Goal: Find specific page/section: Find specific page/section

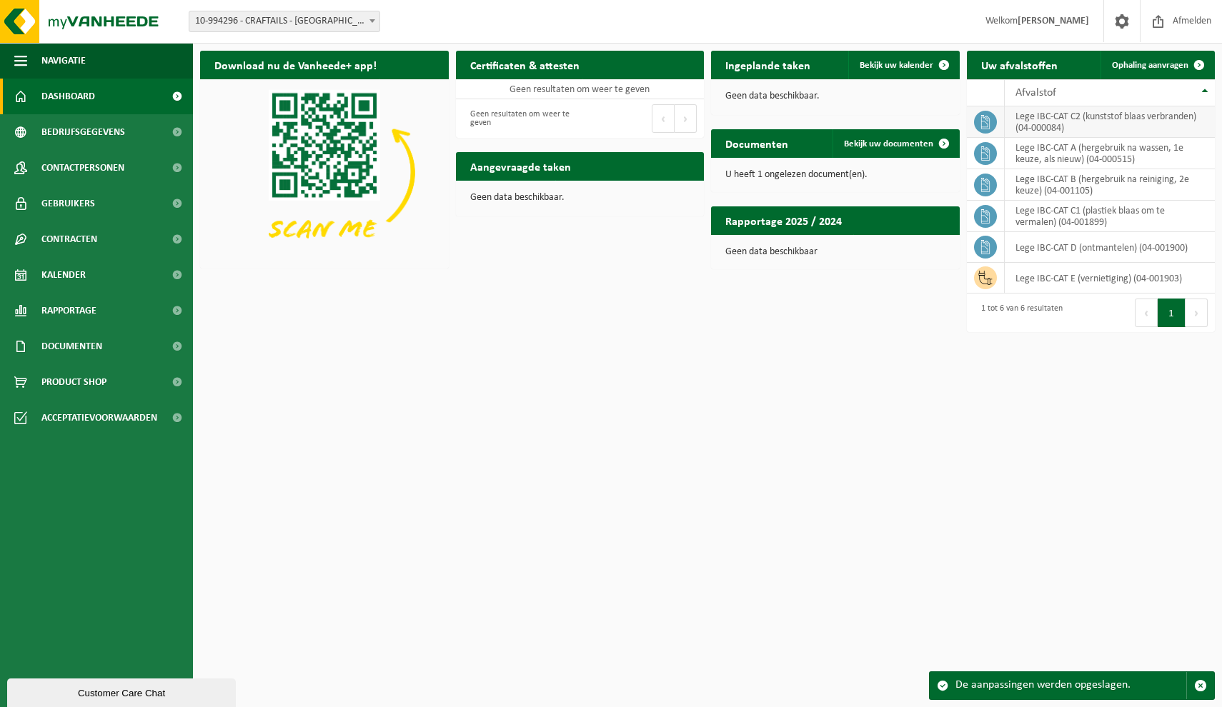
click at [1072, 122] on td "lege IBC-CAT C2 (kunststof blaas verbranden) (04-000084)" at bounding box center [1110, 121] width 211 height 31
click at [986, 122] on icon at bounding box center [985, 122] width 14 height 14
click at [1019, 230] on td "lege IBC-CAT C1 (plastiek blaas om te vermalen) (04-001899)" at bounding box center [1110, 216] width 211 height 31
click at [173, 96] on span at bounding box center [177, 97] width 32 height 36
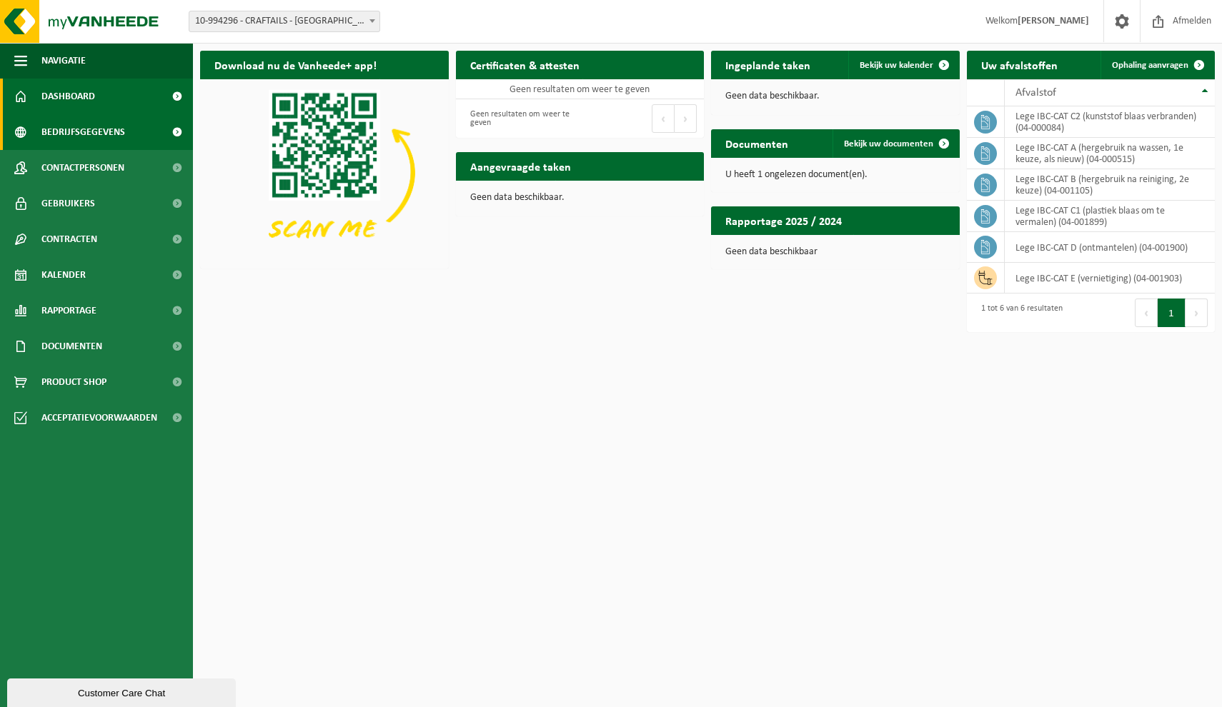
click at [90, 136] on span "Bedrijfsgegevens" at bounding box center [83, 132] width 84 height 36
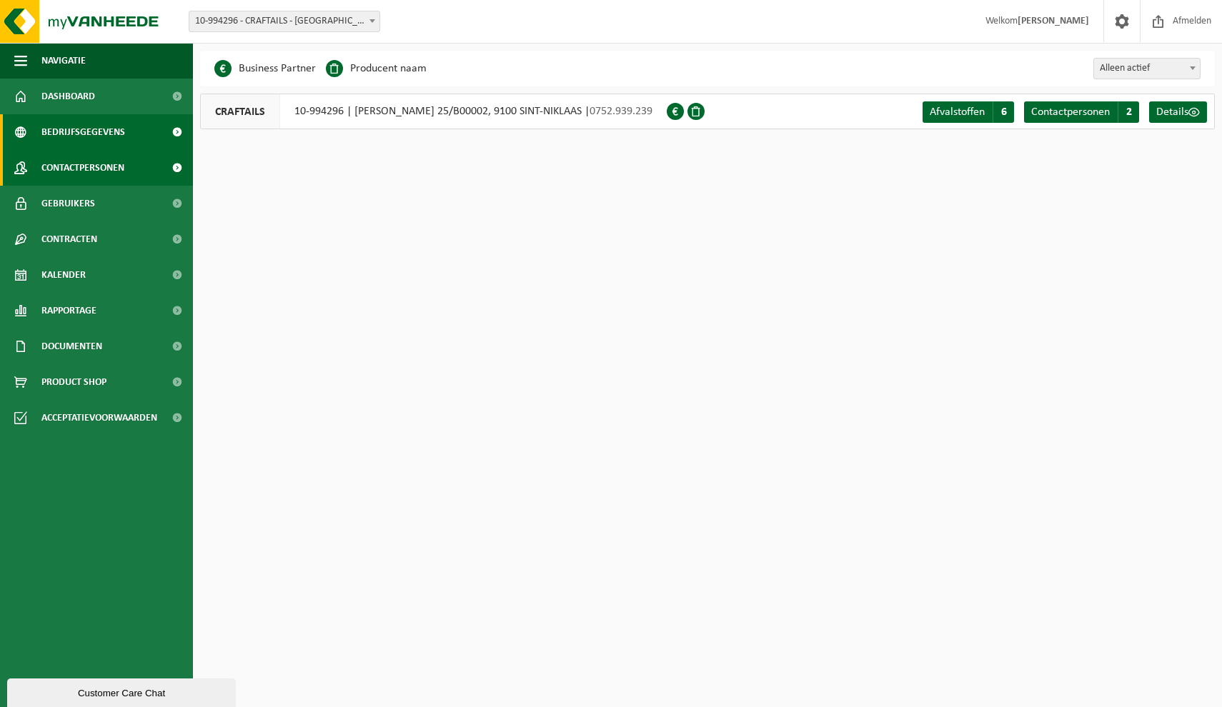
click at [86, 176] on span "Contactpersonen" at bounding box center [82, 168] width 83 height 36
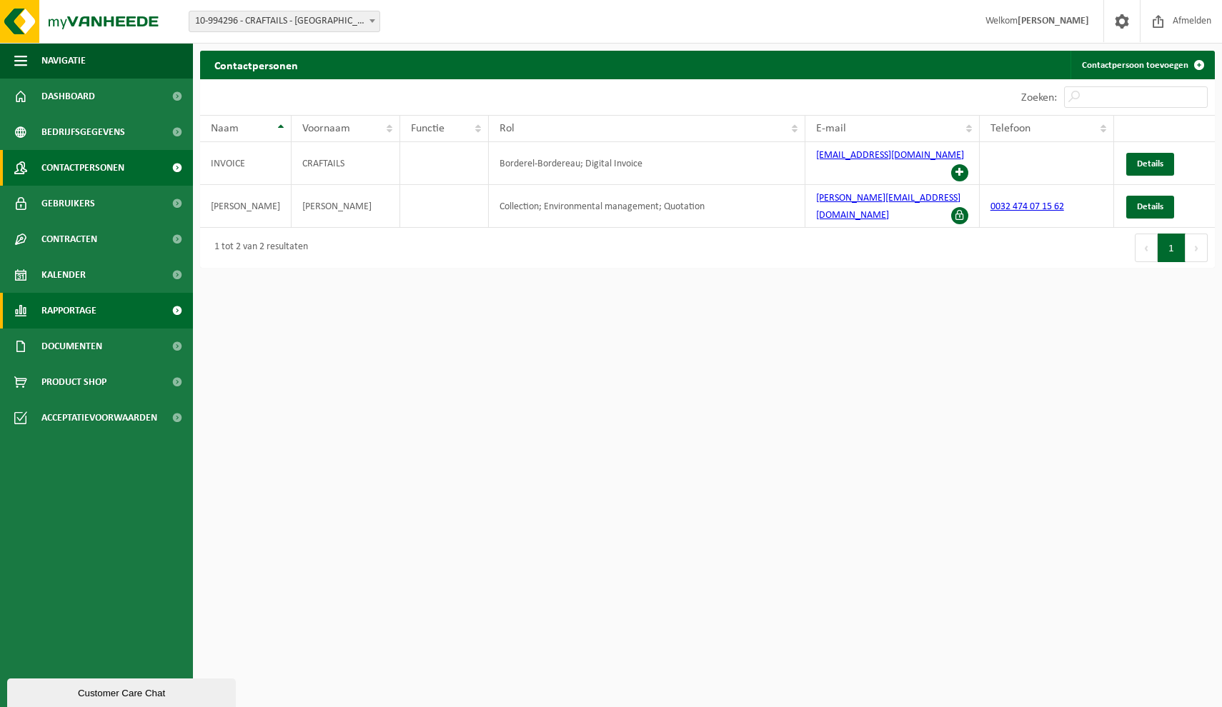
click at [123, 311] on link "Rapportage" at bounding box center [96, 311] width 193 height 36
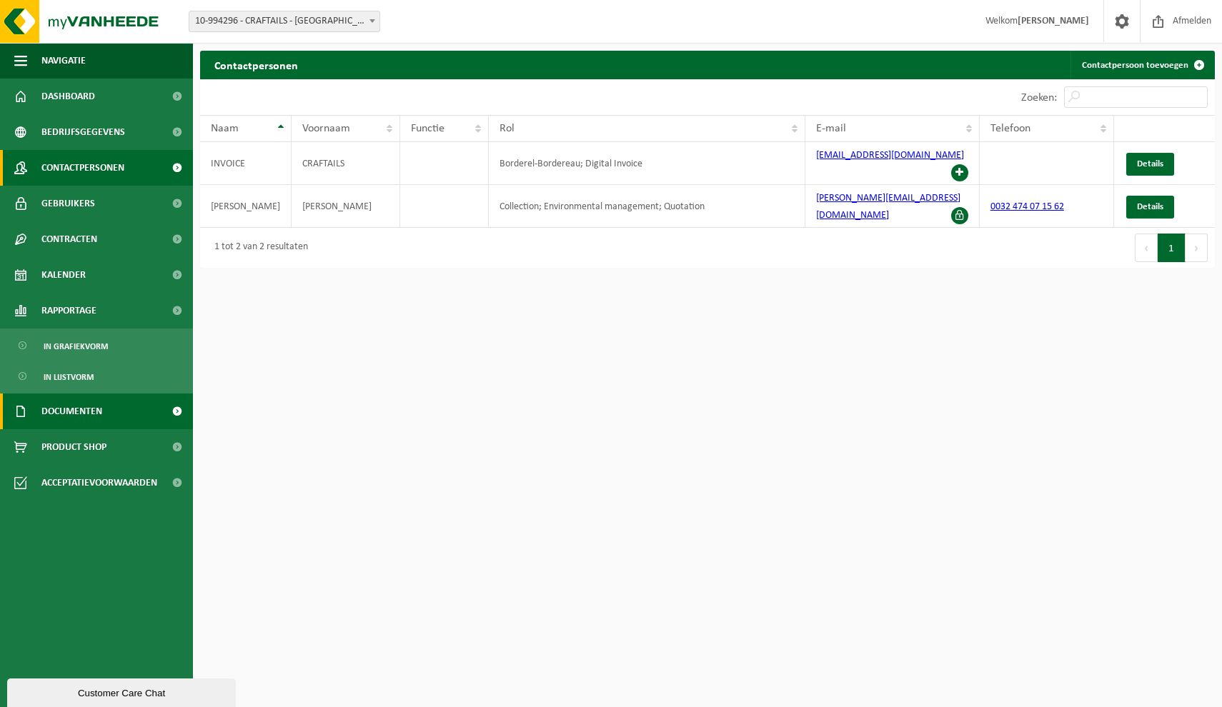
click at [107, 407] on link "Documenten" at bounding box center [96, 412] width 193 height 36
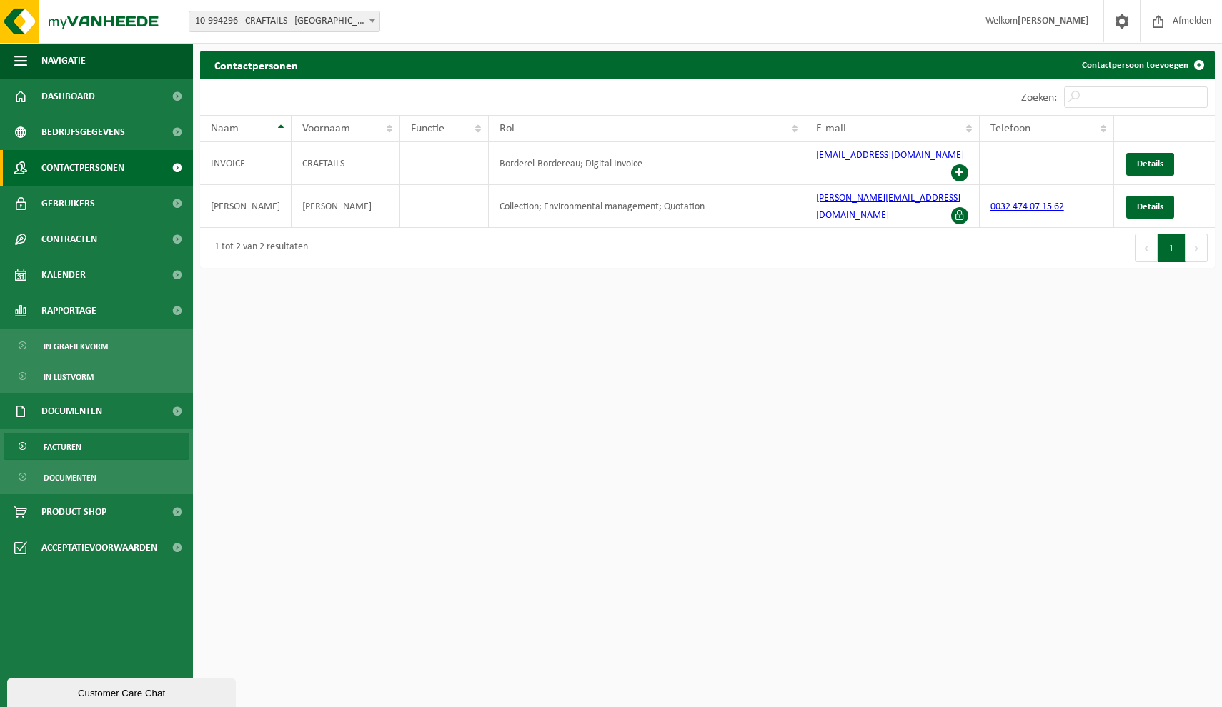
click at [119, 448] on link "Facturen" at bounding box center [97, 446] width 186 height 27
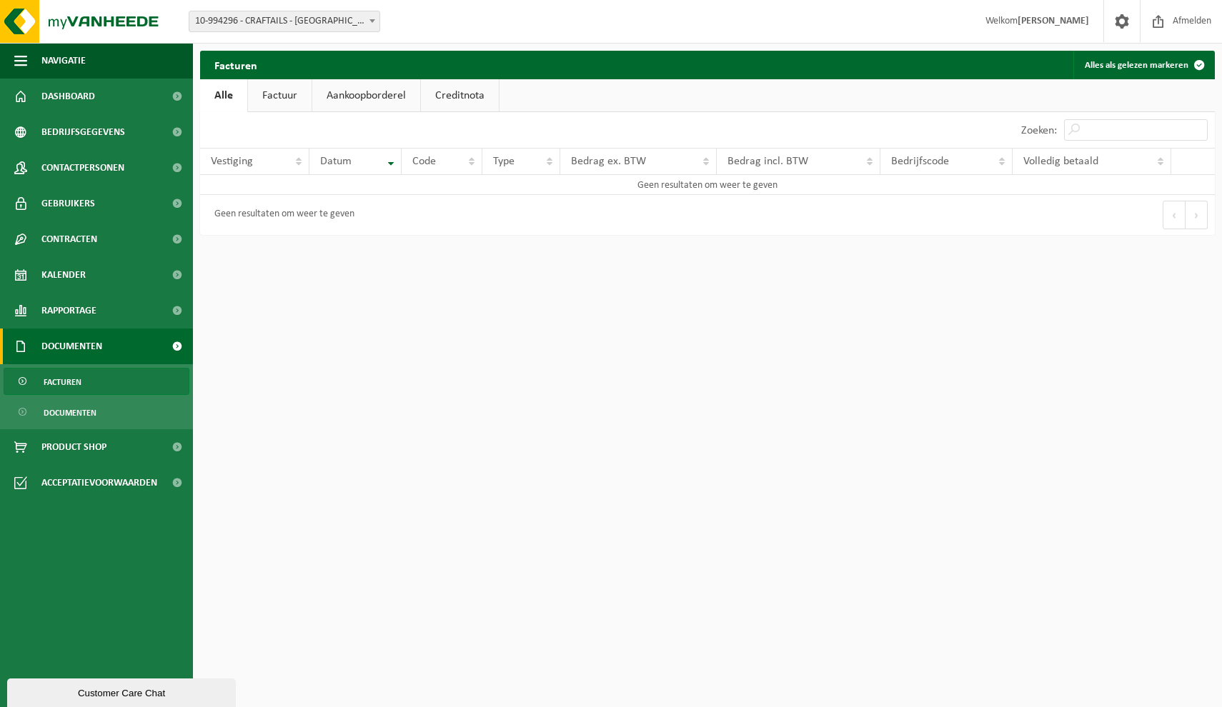
click at [287, 91] on link "Factuur" at bounding box center [280, 95] width 64 height 33
click at [387, 82] on link "Aankoopborderel" at bounding box center [368, 95] width 108 height 33
click at [482, 98] on link "Creditnota" at bounding box center [466, 95] width 78 height 33
